Goal: Task Accomplishment & Management: Use online tool/utility

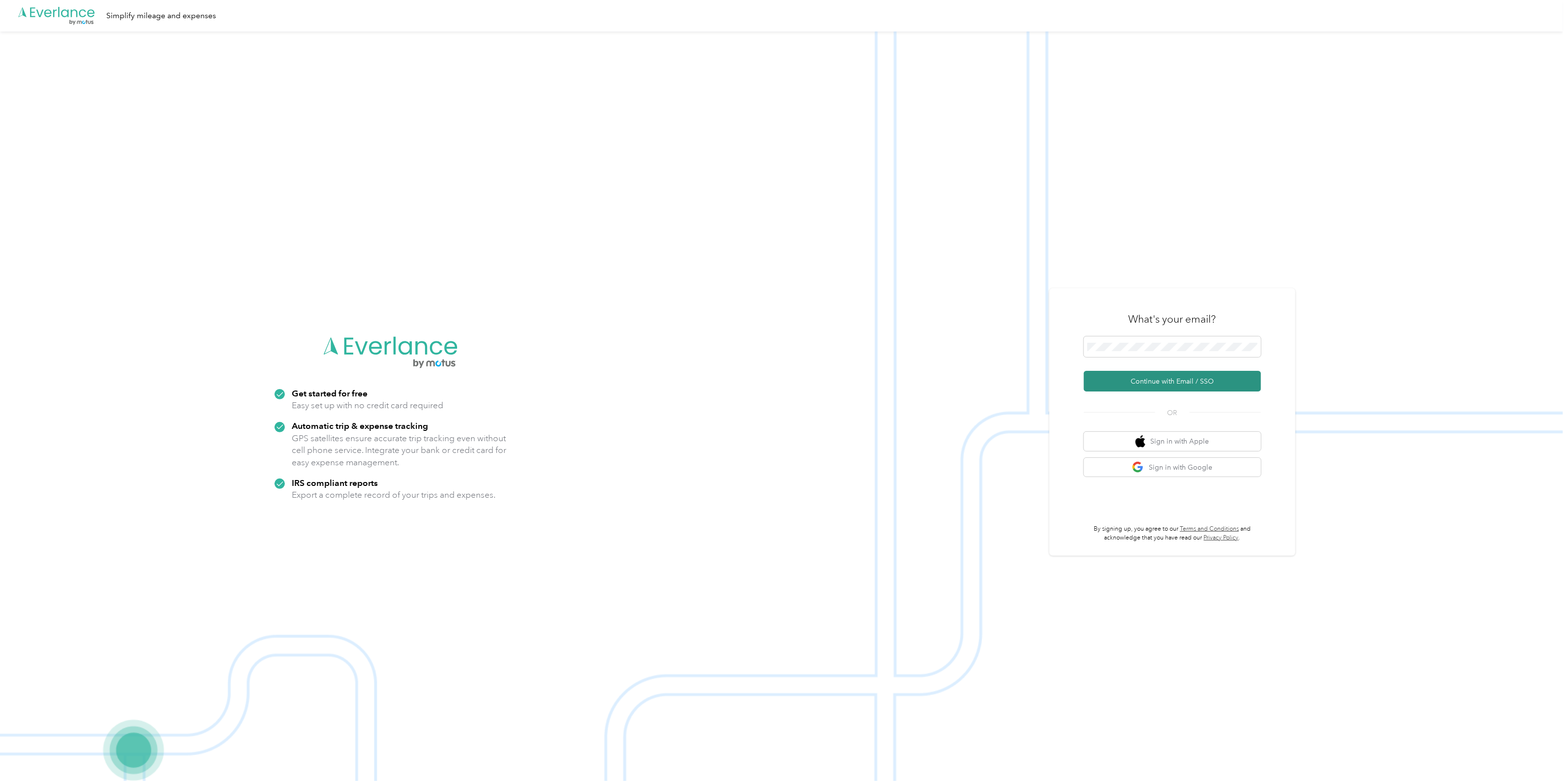
click at [1175, 382] on button "Continue with Email / SSO" at bounding box center [1173, 381] width 177 height 21
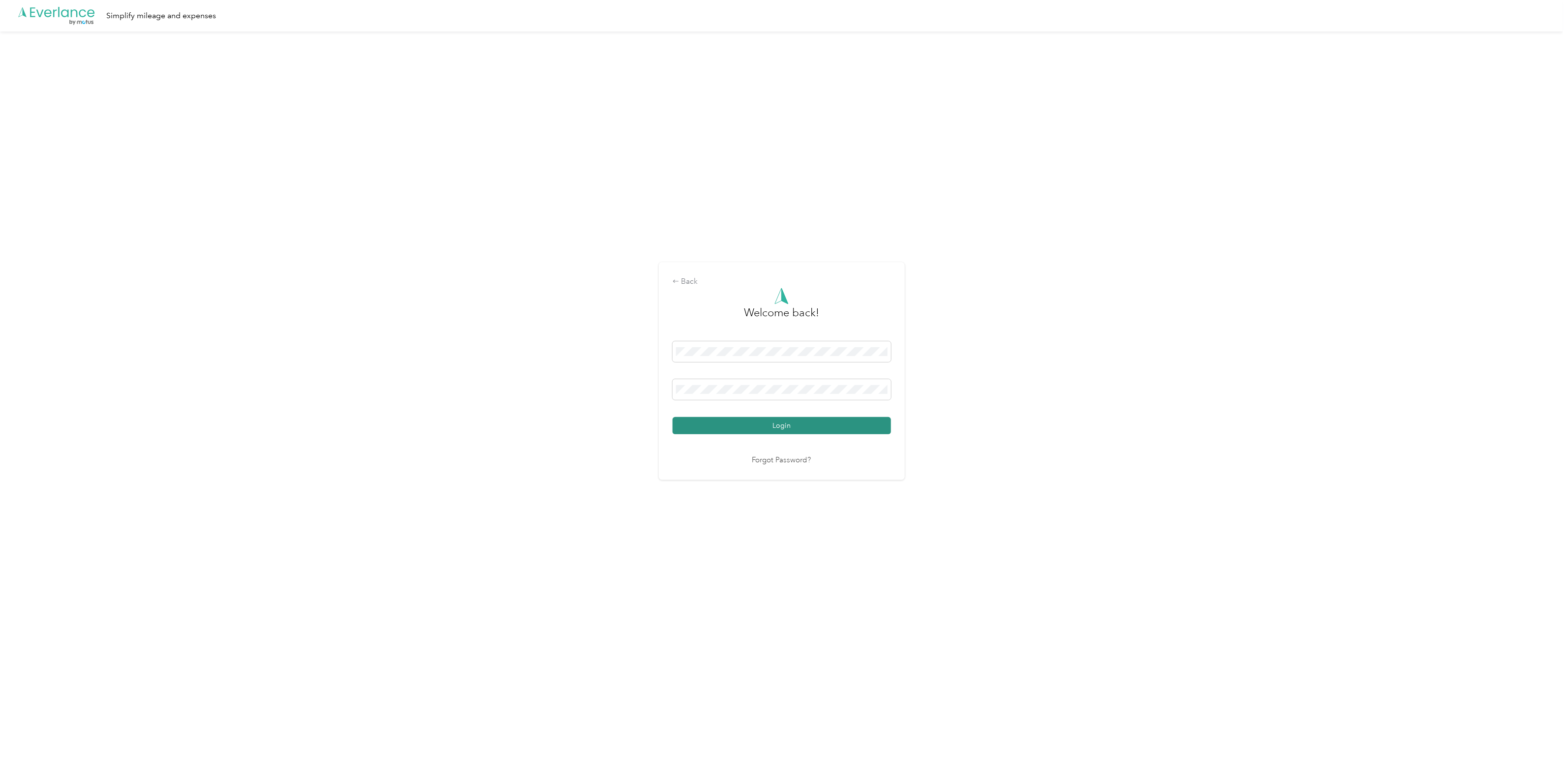
click at [780, 428] on button "Login" at bounding box center [781, 425] width 218 height 17
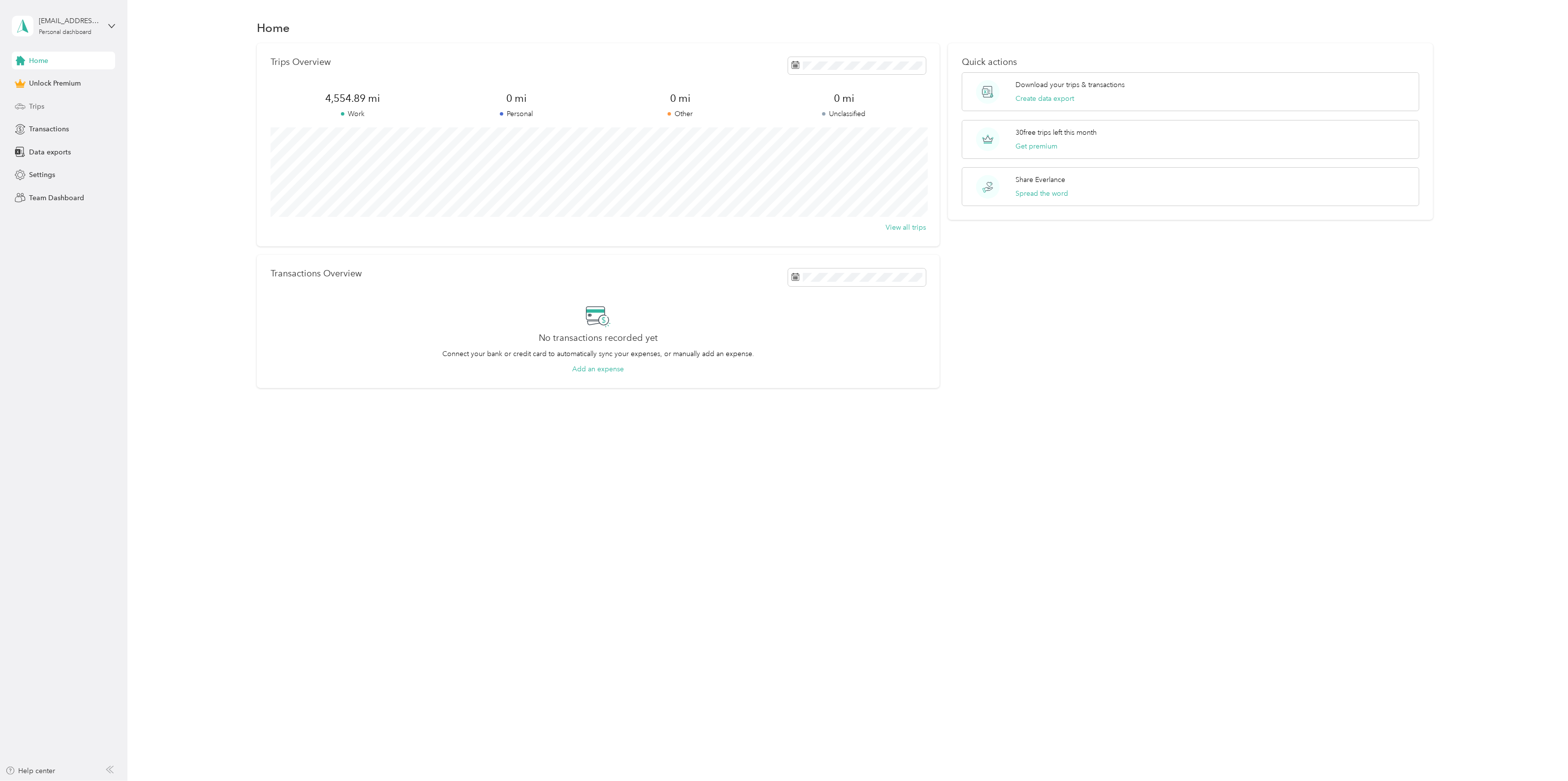
click at [55, 104] on div "Trips" at bounding box center [64, 106] width 103 height 18
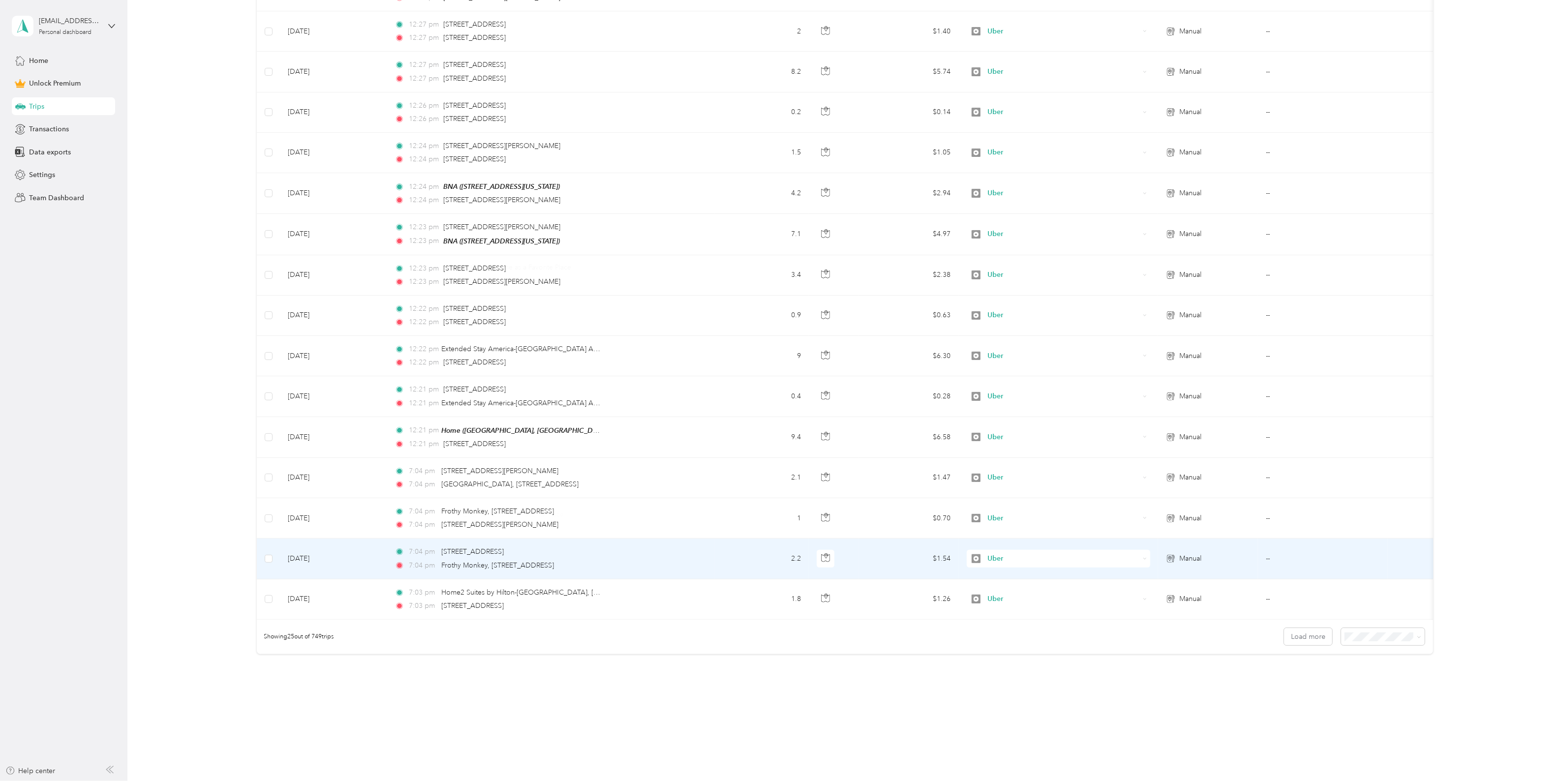
scroll to position [669, 0]
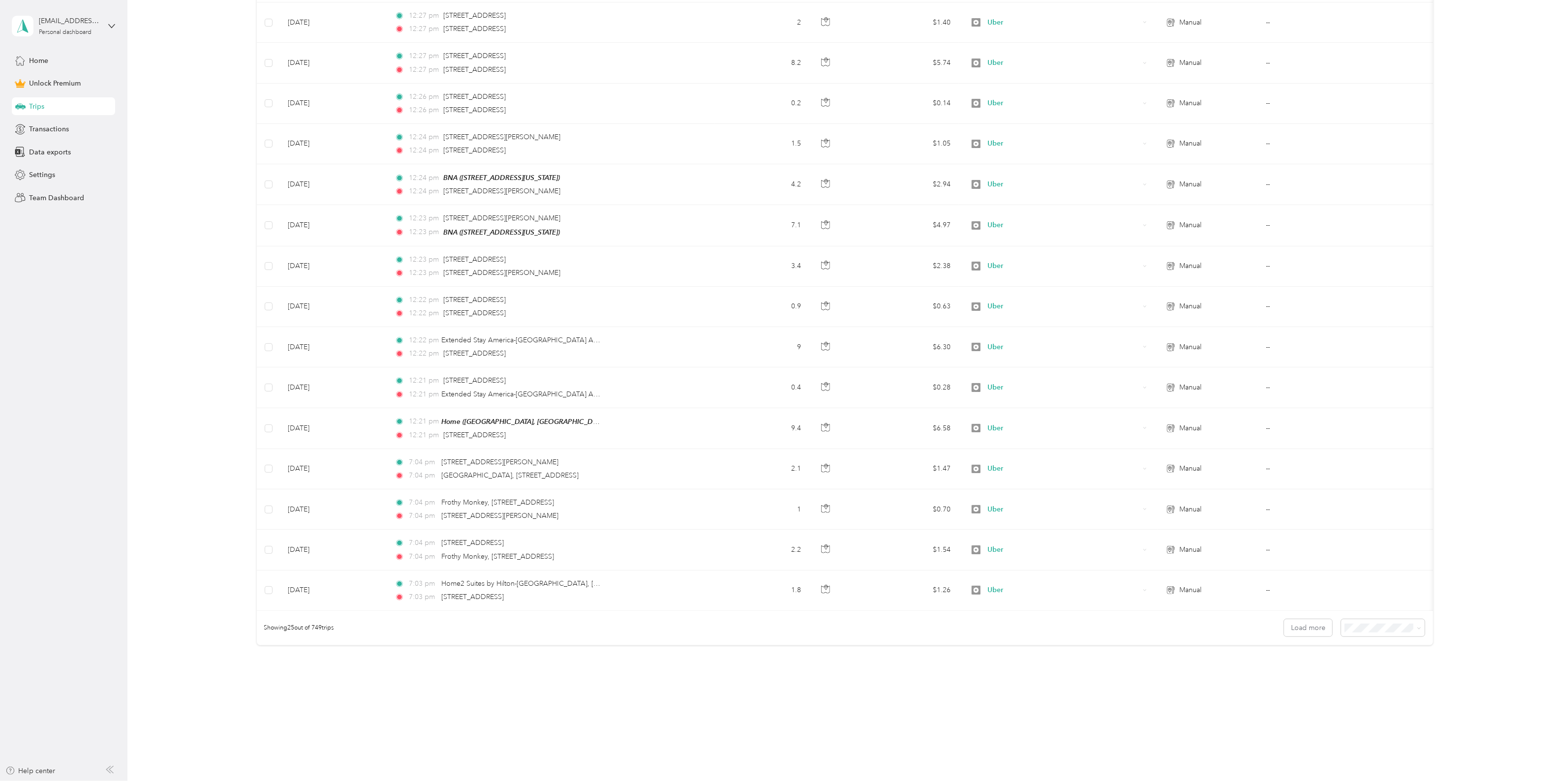
click at [1387, 663] on div "50 per load" at bounding box center [1379, 658] width 70 height 10
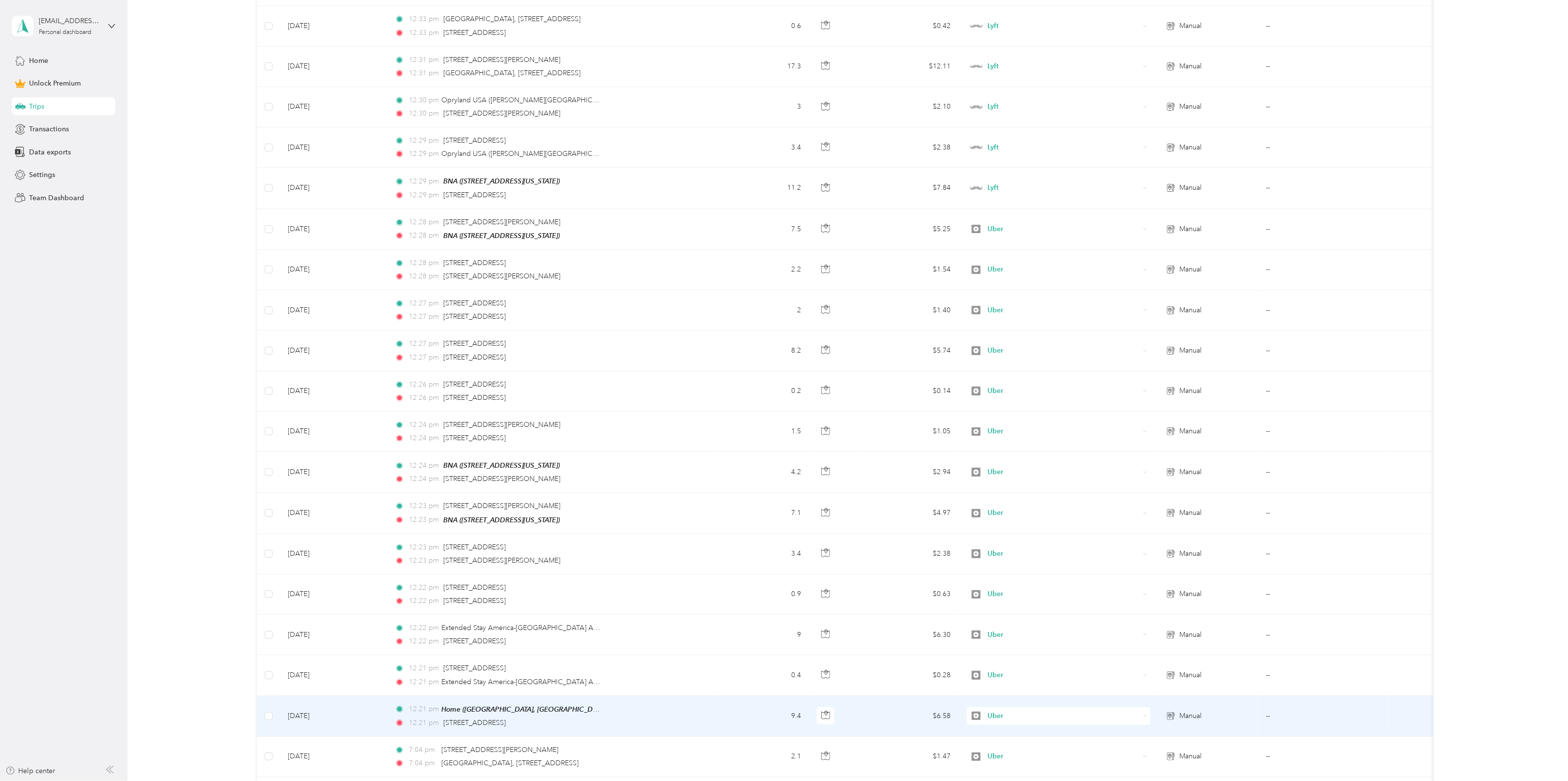
scroll to position [369, 0]
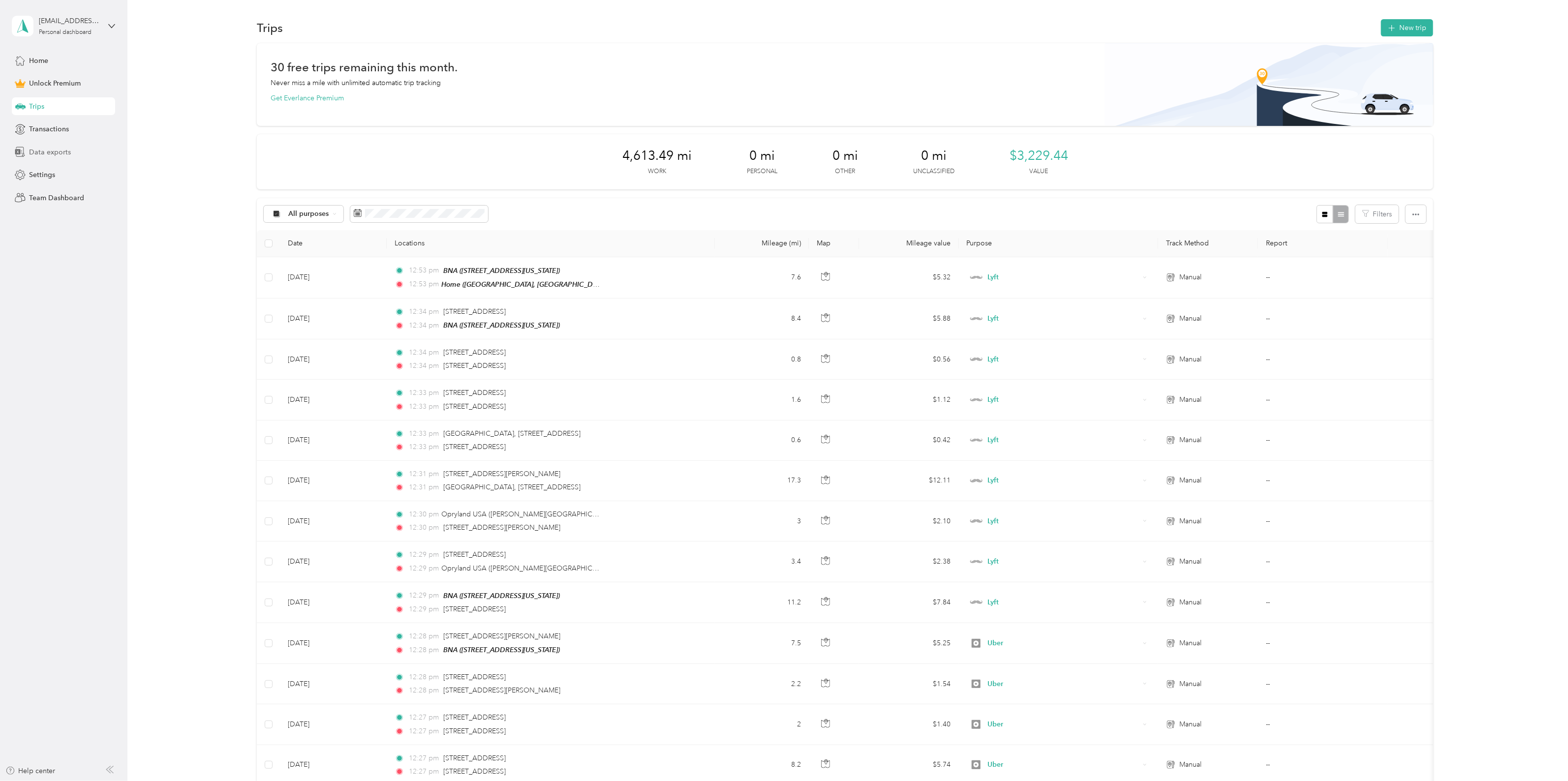
click at [82, 146] on div "Data exports" at bounding box center [64, 152] width 103 height 18
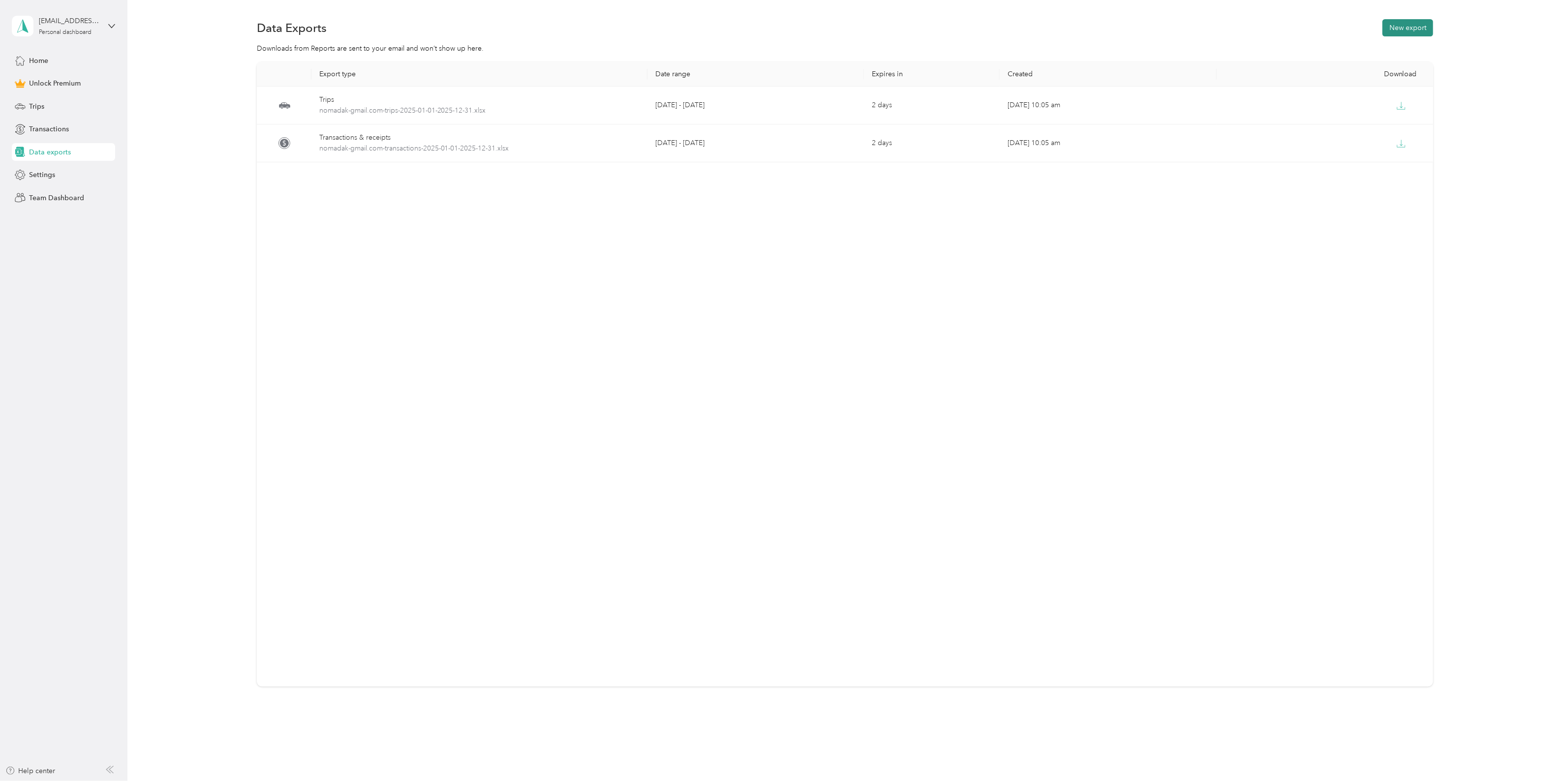
click at [1408, 25] on button "New export" at bounding box center [1408, 27] width 51 height 17
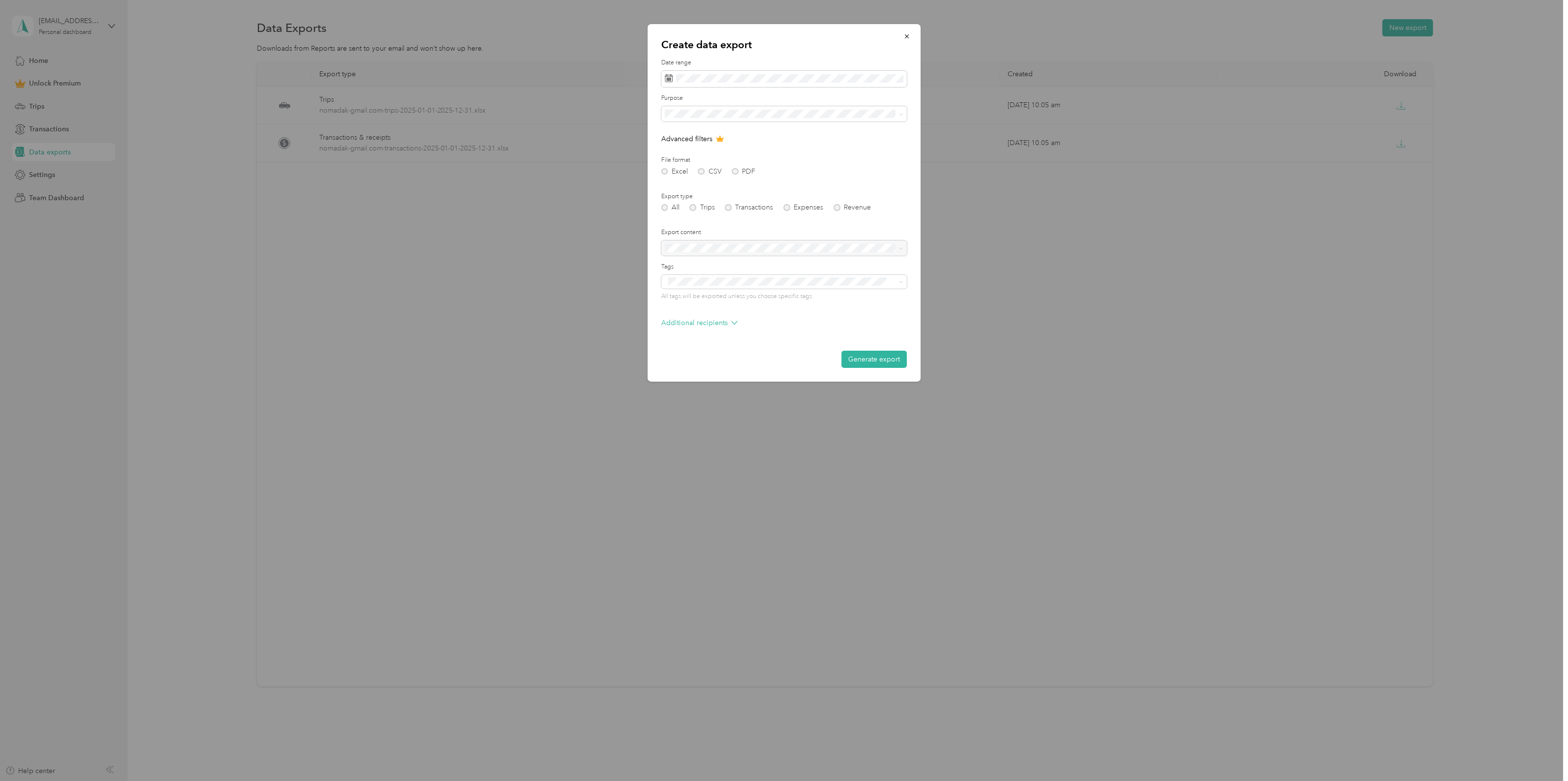
click at [822, 71] on div at bounding box center [784, 79] width 245 height 17
click at [822, 72] on span at bounding box center [784, 79] width 245 height 17
click at [825, 67] on div "Date range" at bounding box center [784, 72] width 245 height 28
click at [815, 208] on button "This year" at bounding box center [800, 214] width 60 height 17
click at [860, 357] on button "Generate export" at bounding box center [874, 359] width 65 height 17
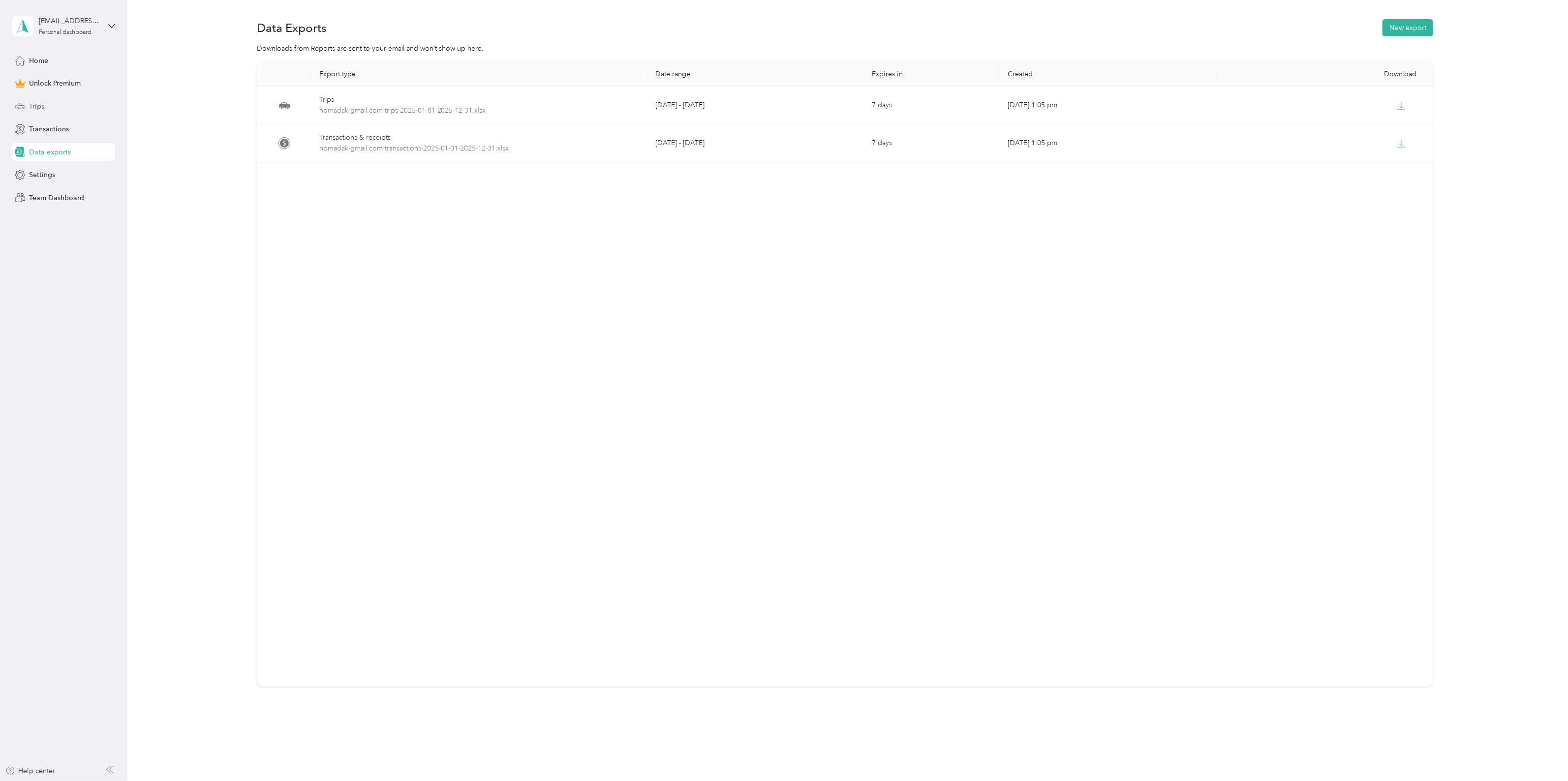
click at [35, 103] on span "Trips" at bounding box center [36, 106] width 15 height 10
